Goal: Task Accomplishment & Management: Complete application form

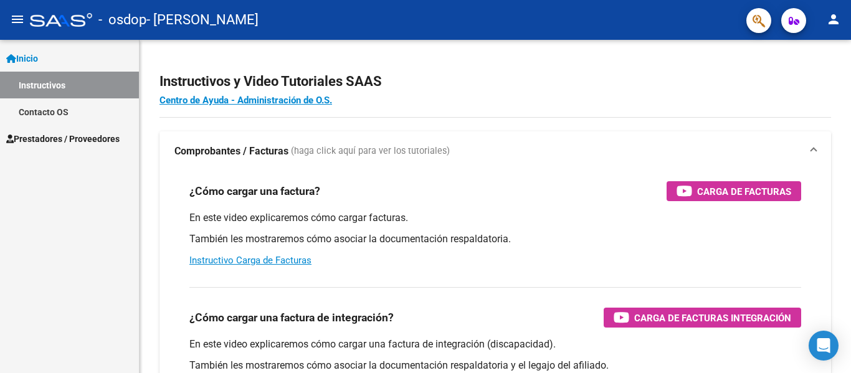
click at [80, 139] on span "Prestadores / Proveedores" at bounding box center [62, 139] width 113 height 14
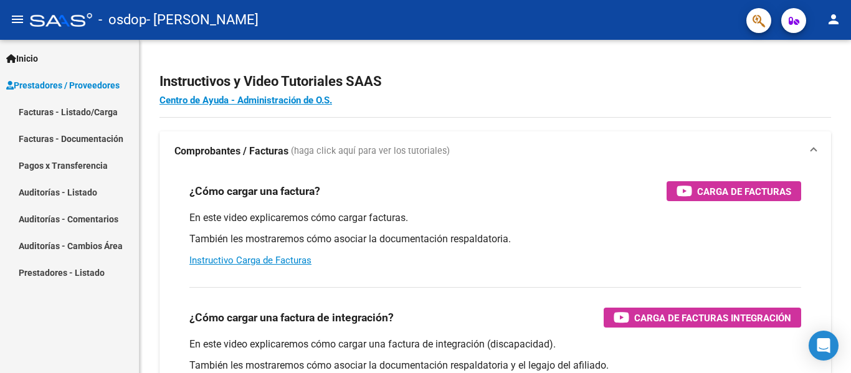
click at [68, 108] on link "Facturas - Listado/Carga" at bounding box center [69, 111] width 139 height 27
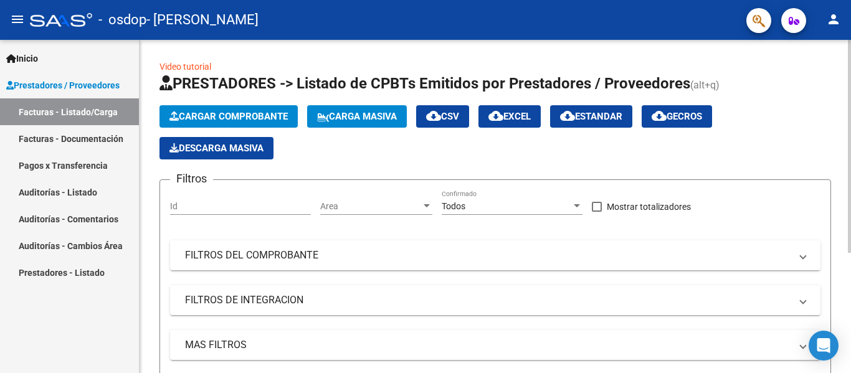
click at [277, 111] on span "Cargar Comprobante" at bounding box center [228, 116] width 118 height 11
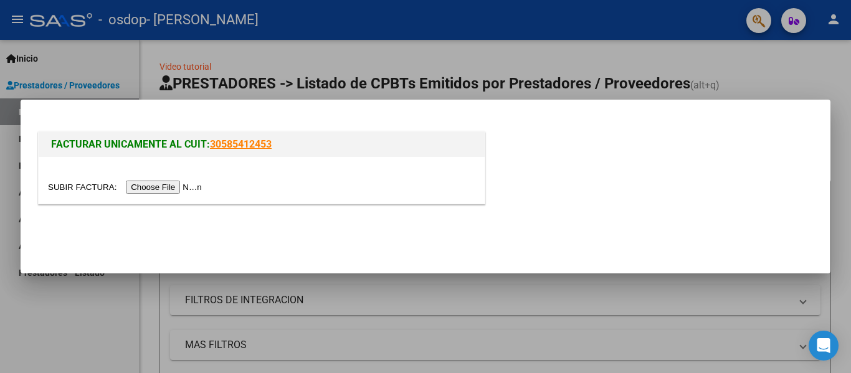
click at [189, 186] on input "file" at bounding box center [127, 187] width 158 height 13
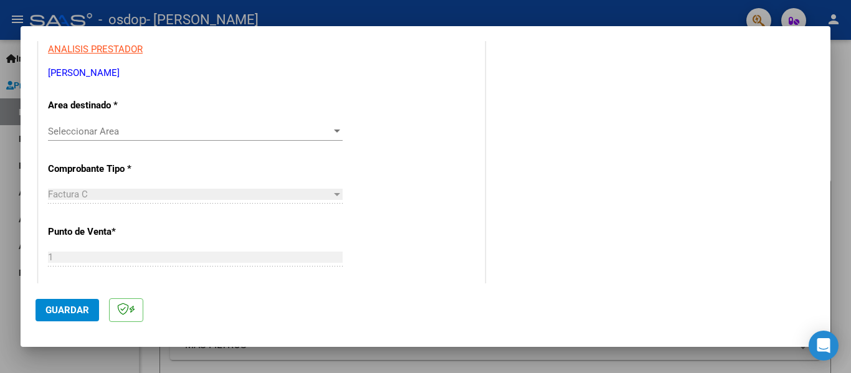
scroll to position [249, 0]
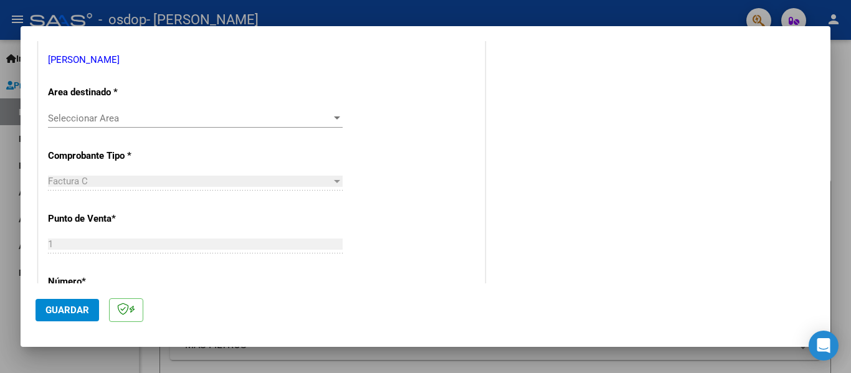
click at [93, 117] on span "Seleccionar Area" at bounding box center [189, 118] width 283 height 11
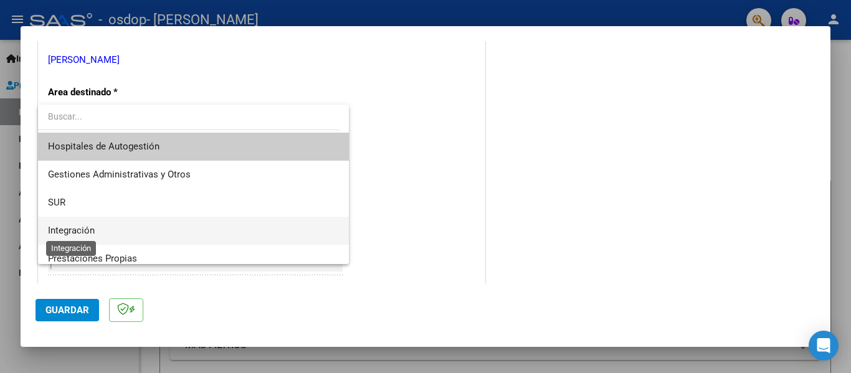
click at [90, 228] on span "Integración" at bounding box center [71, 230] width 47 height 11
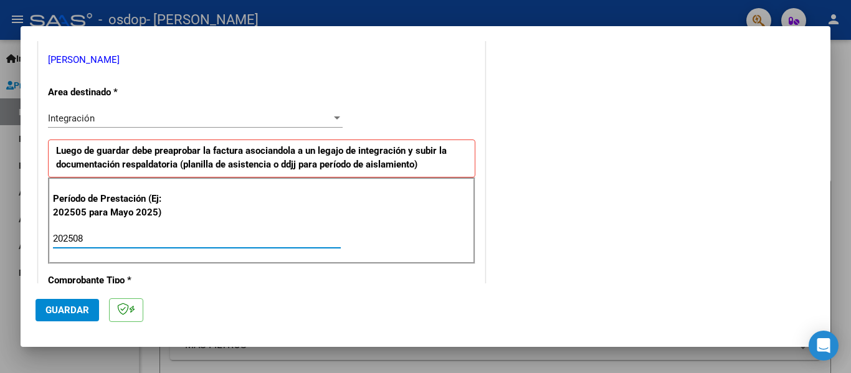
drag, startPoint x: 166, startPoint y: 240, endPoint x: 155, endPoint y: 160, distance: 81.1
click at [166, 240] on input "202508" at bounding box center [197, 238] width 288 height 11
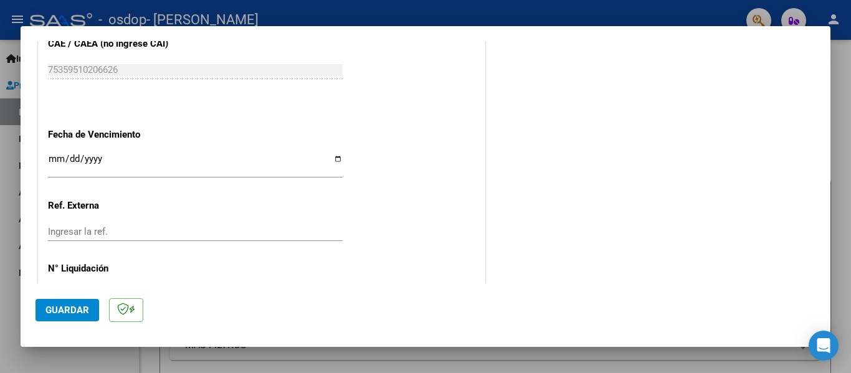
scroll to position [810, 0]
type input "202508"
click at [55, 161] on input "Ingresar la fecha" at bounding box center [195, 163] width 295 height 20
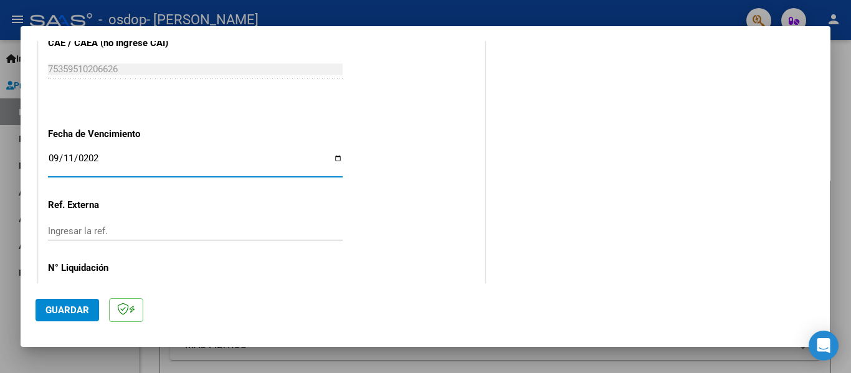
type input "[DATE]"
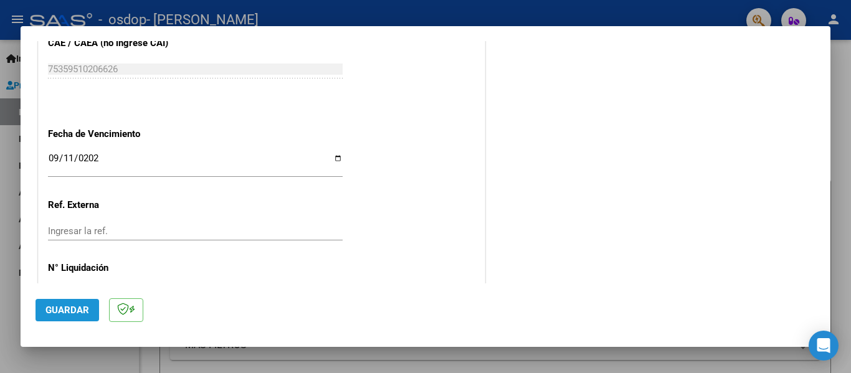
click at [77, 308] on span "Guardar" at bounding box center [67, 310] width 44 height 11
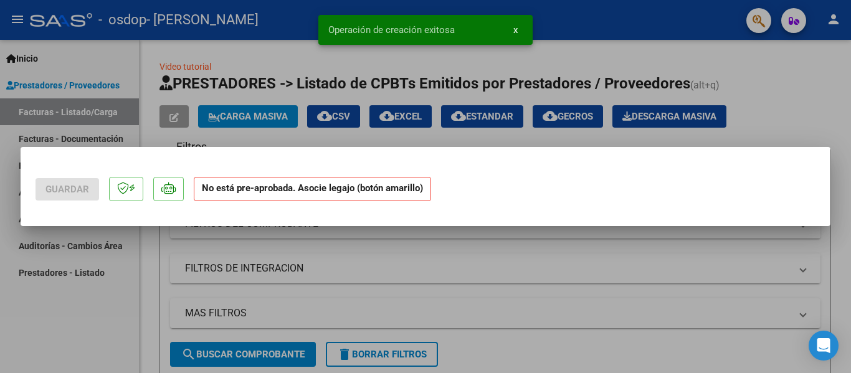
scroll to position [0, 0]
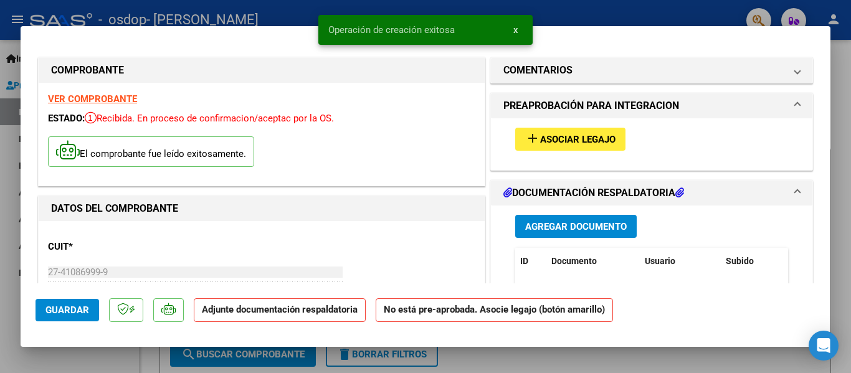
click at [565, 136] on span "Asociar Legajo" at bounding box center [577, 139] width 75 height 11
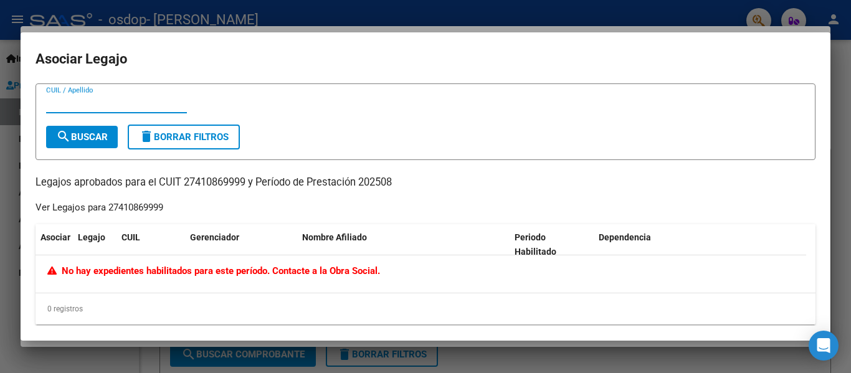
scroll to position [9, 0]
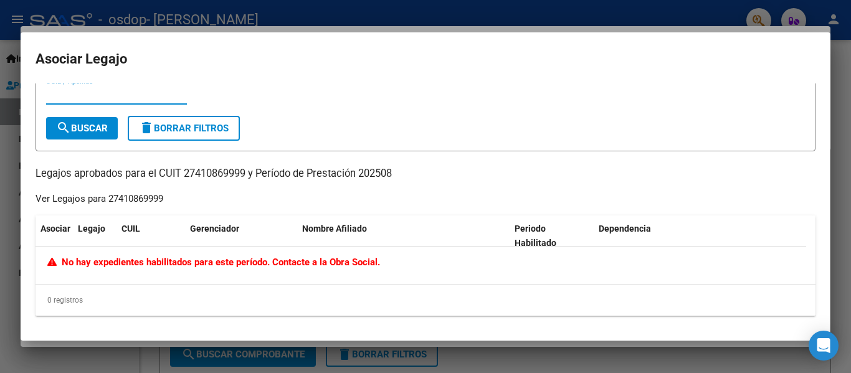
click at [839, 88] on div at bounding box center [425, 186] width 851 height 373
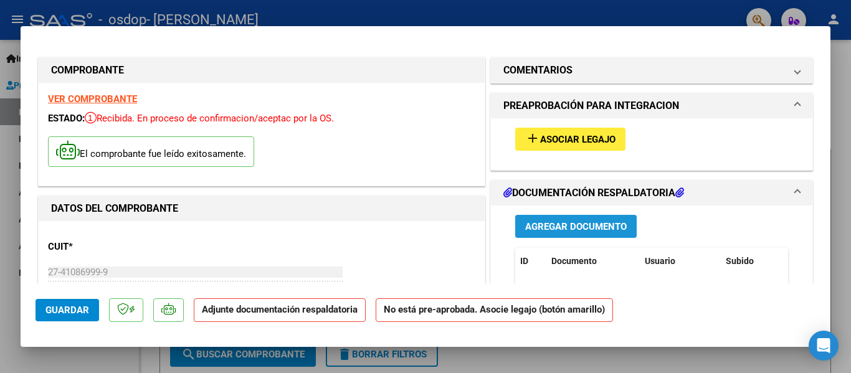
click at [563, 222] on span "Agregar Documento" at bounding box center [576, 226] width 102 height 11
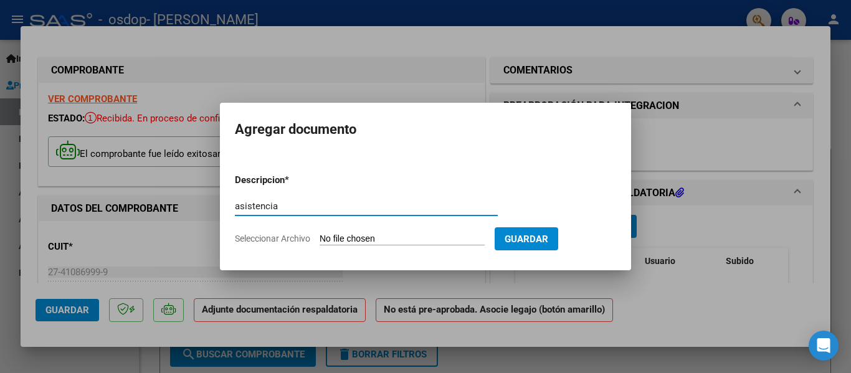
type input "asistencia"
click at [430, 237] on input "Seleccionar Archivo" at bounding box center [401, 240] width 165 height 12
type input "C:\fakepath\Asistencia.pdf"
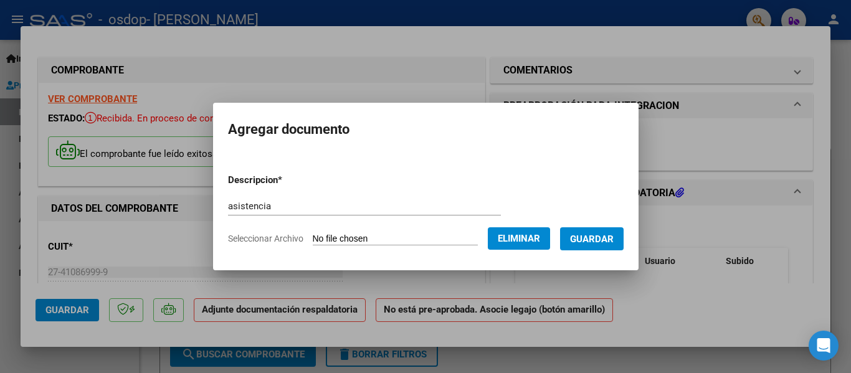
click at [605, 242] on span "Guardar" at bounding box center [592, 239] width 44 height 11
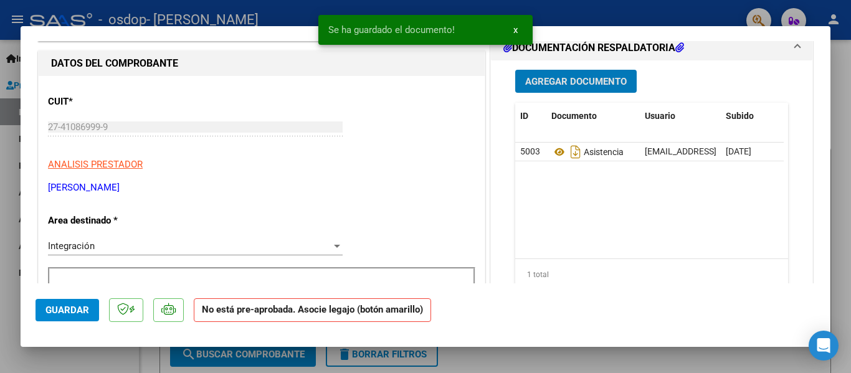
scroll to position [187, 0]
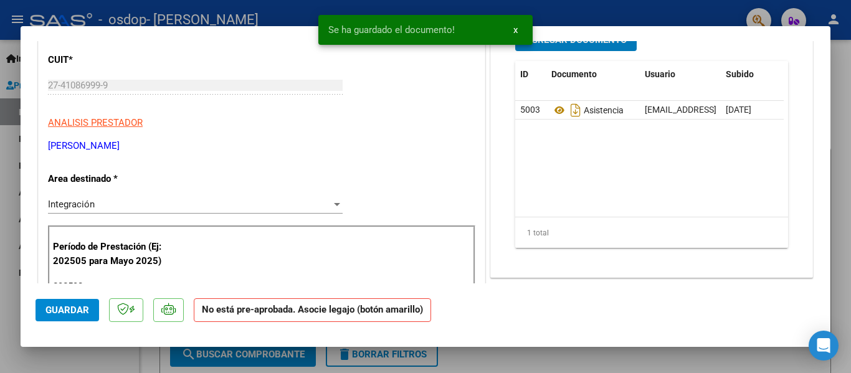
click at [73, 311] on span "Guardar" at bounding box center [67, 310] width 44 height 11
click at [841, 204] on div at bounding box center [425, 186] width 851 height 373
type input "$ 0,00"
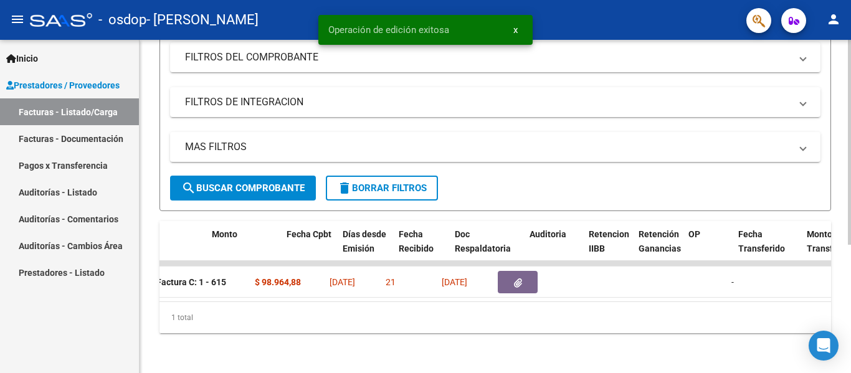
scroll to position [0, 521]
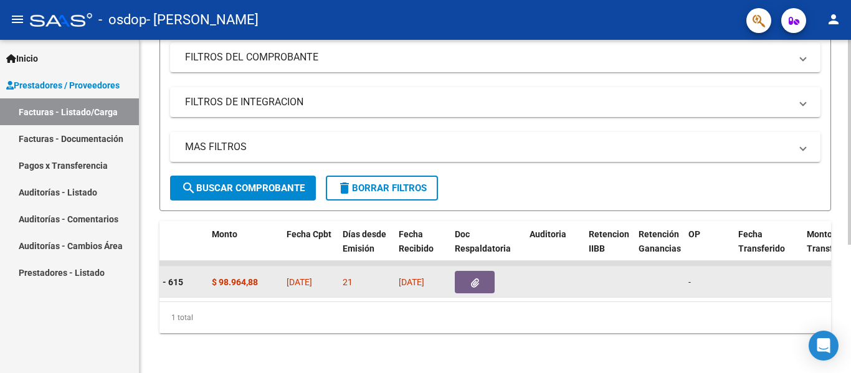
click at [483, 271] on button "button" at bounding box center [475, 282] width 40 height 22
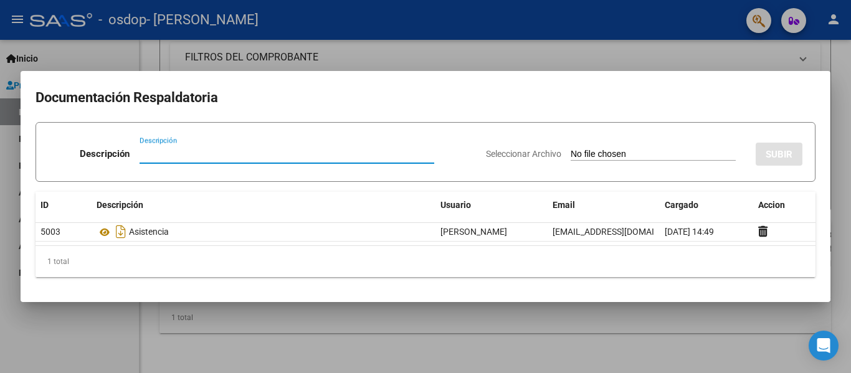
click at [576, 351] on div at bounding box center [425, 186] width 851 height 373
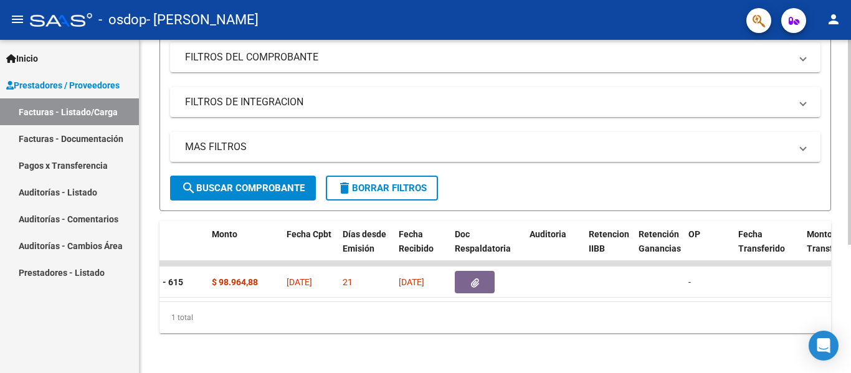
drag, startPoint x: 407, startPoint y: 290, endPoint x: 182, endPoint y: 290, distance: 224.2
click at [182, 290] on datatable-body "242496 Integración [PERSON_NAME] 27410869999 Factura C: 1 - 615 $ 98.964,88 [DA…" at bounding box center [494, 281] width 671 height 40
click at [367, 292] on datatable-body "242496 Integración [PERSON_NAME] 27410869999 Factura C: 1 - 615 $ 98.964,88 [DA…" at bounding box center [494, 281] width 671 height 40
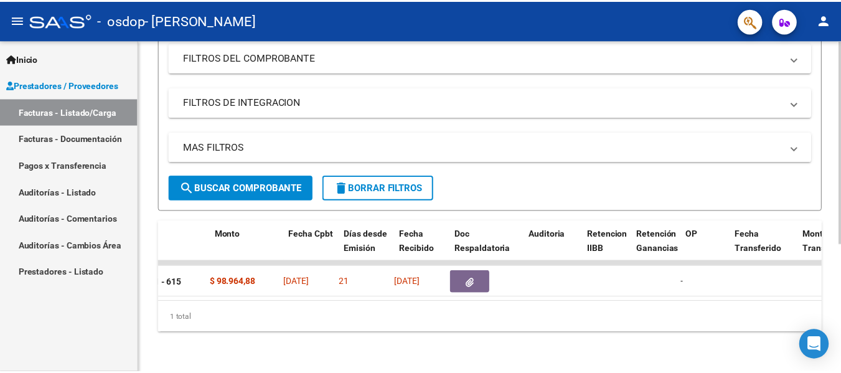
scroll to position [0, 0]
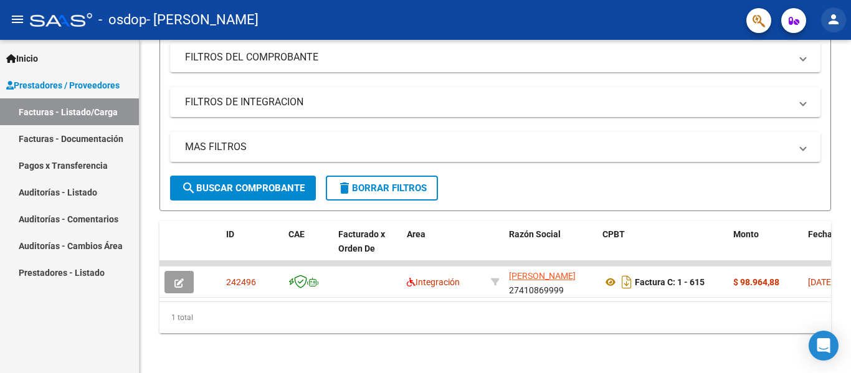
click at [836, 13] on mat-icon "person" at bounding box center [833, 19] width 15 height 15
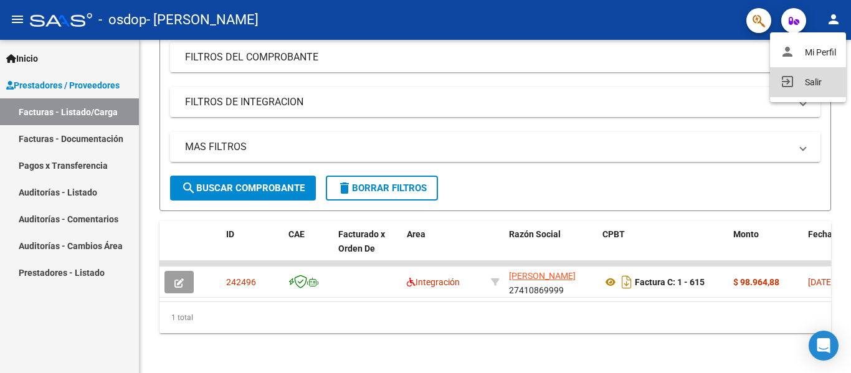
click at [801, 78] on button "exit_to_app Salir" at bounding box center [808, 82] width 76 height 30
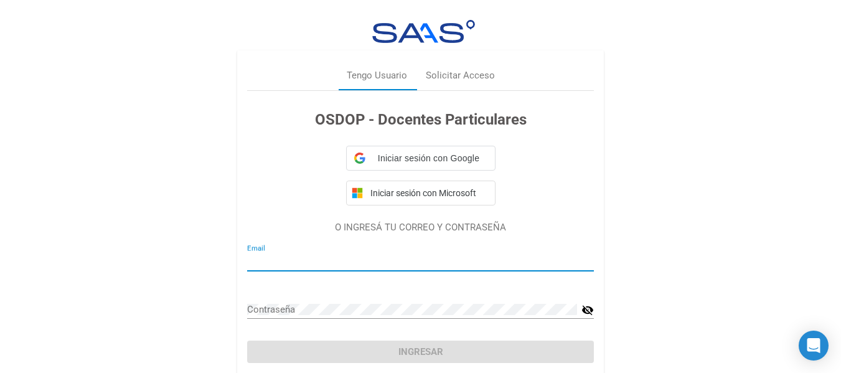
type input "[EMAIL_ADDRESS][DOMAIN_NAME]"
